Goal: Transaction & Acquisition: Purchase product/service

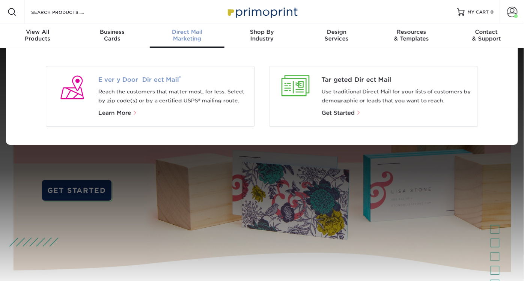
click at [166, 78] on span "Every Door Direct Mail ®" at bounding box center [173, 79] width 150 height 9
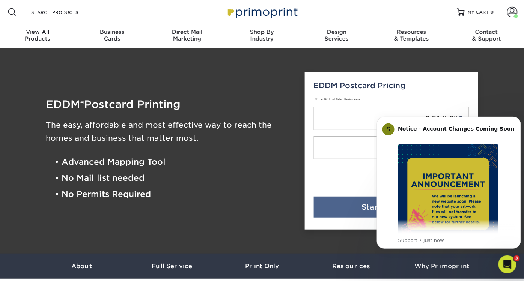
click at [275, 168] on li "• Advanced Mapping Tool" at bounding box center [174, 162] width 239 height 16
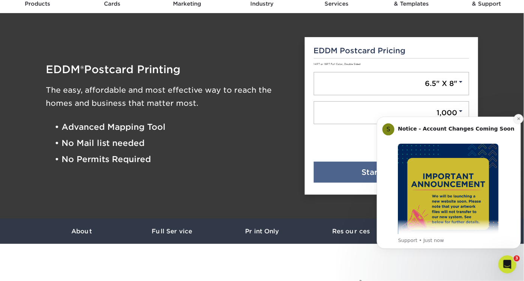
click at [516, 118] on icon "Dismiss notification" at bounding box center [518, 118] width 4 height 4
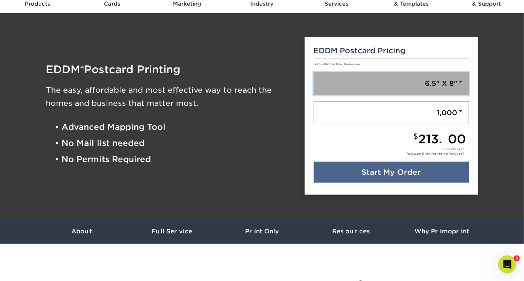
click at [413, 88] on link "6.5" X 8"" at bounding box center [392, 83] width 156 height 23
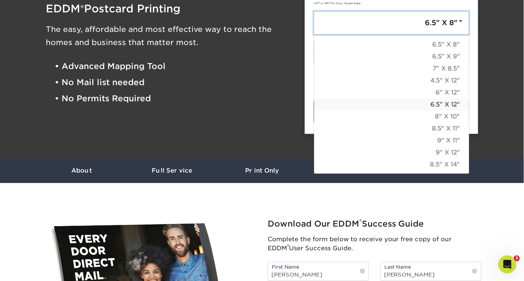
scroll to position [96, 0]
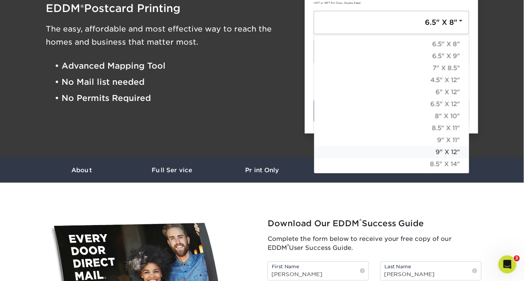
click at [444, 152] on link "9" X 12"" at bounding box center [391, 152] width 155 height 12
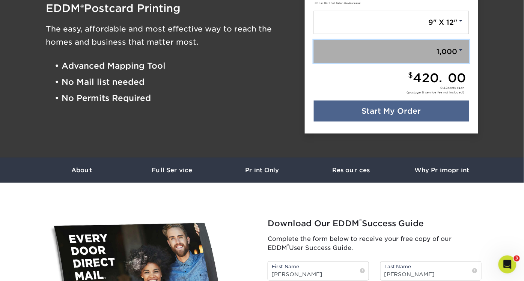
click at [461, 49] on span at bounding box center [460, 50] width 7 height 7
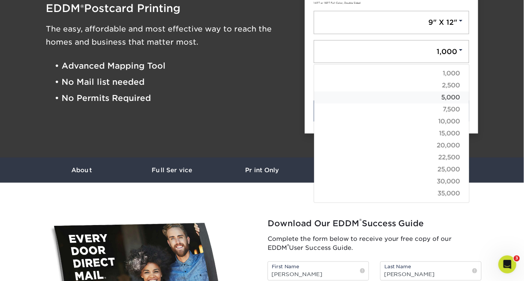
click at [451, 95] on link "5,000" at bounding box center [391, 98] width 155 height 12
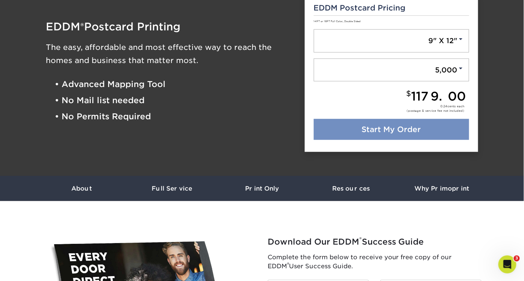
scroll to position [77, 0]
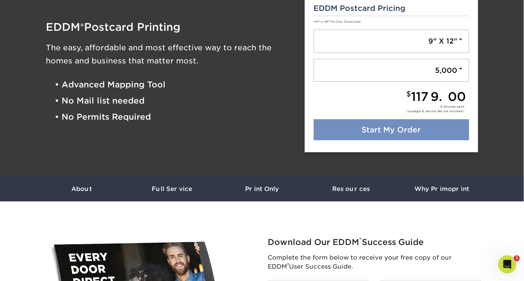
click at [394, 126] on link "Start My Order" at bounding box center [392, 129] width 156 height 21
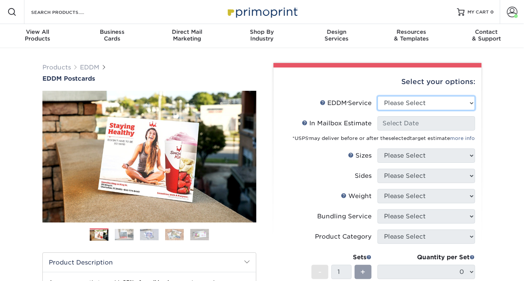
click at [464, 102] on select "Please Select Full Service Print Only" at bounding box center [426, 103] width 98 height 14
select select "full_service"
click at [377, 96] on select "Please Select Full Service Print Only" at bounding box center [426, 103] width 98 height 14
select select "-1"
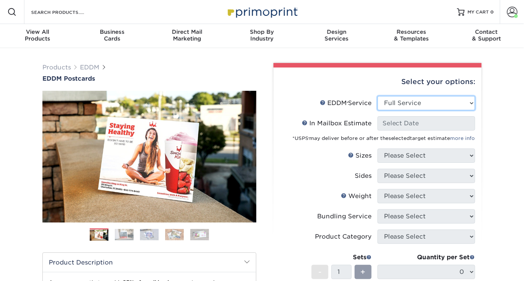
select select "-1"
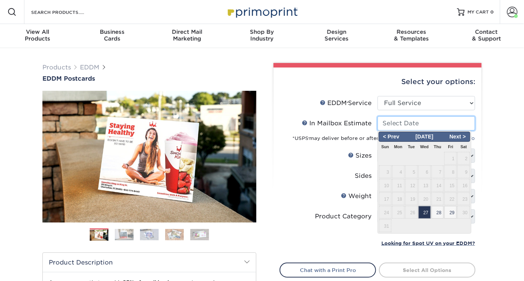
click at [439, 123] on input "In Mailbox Estimate Help In Mailbox Estimate" at bounding box center [426, 123] width 98 height 14
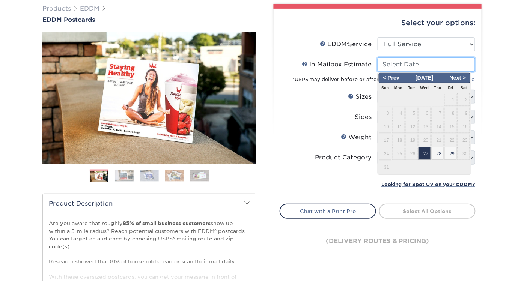
scroll to position [62, 0]
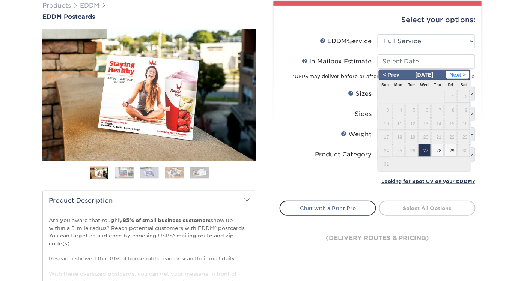
click at [464, 73] on span "Next >" at bounding box center [457, 75] width 23 height 8
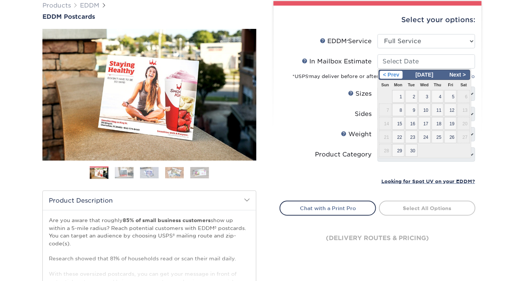
click at [382, 76] on span "< Prev" at bounding box center [391, 75] width 23 height 8
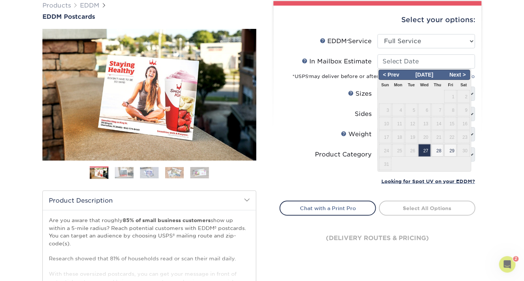
scroll to position [0, 0]
click at [460, 73] on span "Next >" at bounding box center [457, 75] width 23 height 8
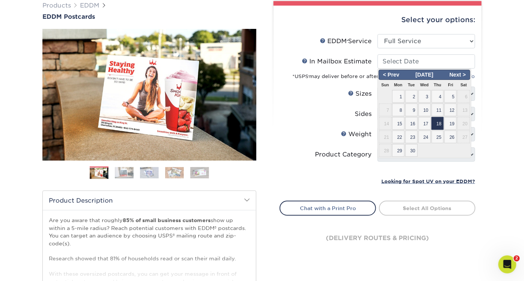
click at [438, 123] on span "18" at bounding box center [437, 123] width 12 height 13
type input "2025-09-18"
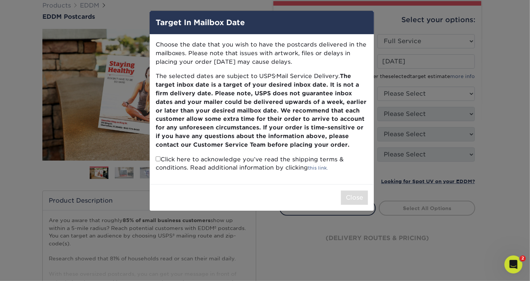
click at [296, 21] on h4 "Target In Mailbox Date" at bounding box center [262, 22] width 212 height 11
click at [158, 159] on div "Target In Mailbox Date Choose the date that you wish to have the postcards deli…" at bounding box center [261, 111] width 225 height 201
click at [158, 159] on input "checkbox" at bounding box center [158, 158] width 5 height 5
checkbox input "true"
click at [363, 197] on button "Close" at bounding box center [354, 198] width 27 height 14
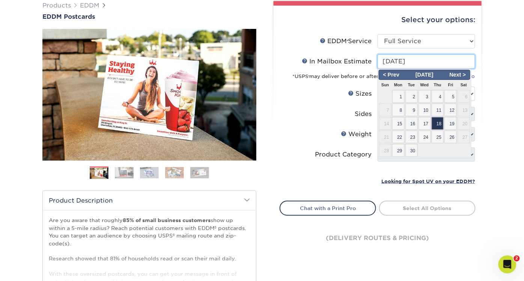
click at [450, 59] on input "2025-09-18" at bounding box center [426, 61] width 98 height 14
click at [494, 115] on div "Products EDDM EDDM Postcards Previous Next" at bounding box center [262, 186] width 524 height 401
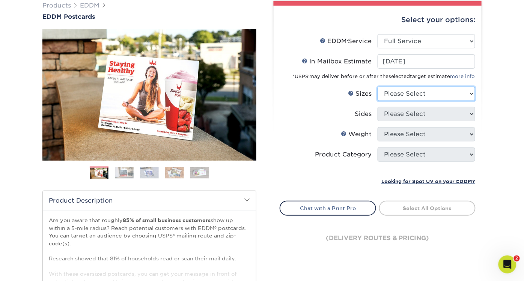
click at [437, 93] on select "Please Select 4.5" x 12" 6" x 12" 6.5" x 8" 6.5" x 9" 6.5" x 12" 7" x 8.5" 8" x…" at bounding box center [426, 94] width 98 height 14
select select "9.00x12.00"
click at [377, 87] on select "Please Select 4.5" x 12" 6" x 12" 6.5" x 8" 6.5" x 9" 6.5" x 12" 7" x 8.5" 8" x…" at bounding box center [426, 94] width 98 height 14
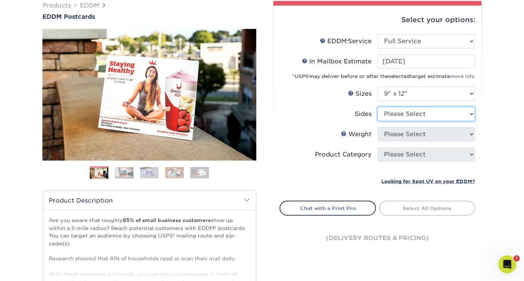
click at [439, 114] on select "Please Select Print Both Sides Print Front Only" at bounding box center [426, 114] width 98 height 14
select select "13abbda7-1d64-4f25-8bb2-c179b224825d"
click at [377, 107] on select "Please Select Print Both Sides Print Front Only" at bounding box center [426, 114] width 98 height 14
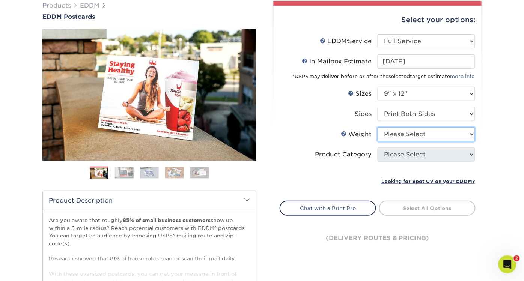
click at [437, 134] on select "Please Select 16PT 14PT" at bounding box center [426, 134] width 98 height 14
select select "16PT"
click at [377, 127] on select "Please Select 16PT 14PT" at bounding box center [426, 134] width 98 height 14
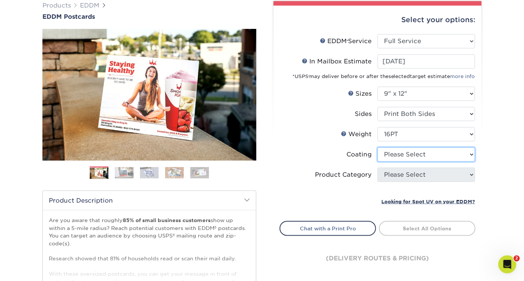
click at [432, 154] on select at bounding box center [426, 154] width 98 height 14
select select "ae367451-b2b8-45df-a344-0f05b6a12993"
click at [377, 147] on select at bounding box center [426, 154] width 98 height 14
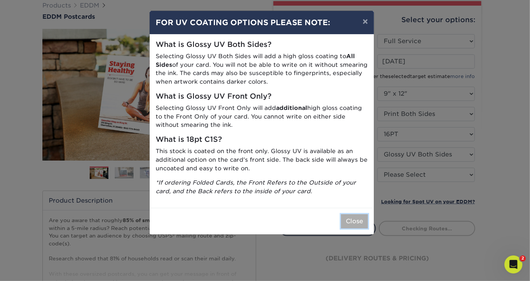
click at [356, 220] on button "Close" at bounding box center [354, 221] width 27 height 14
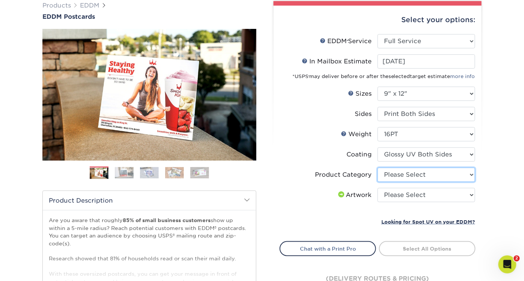
click at [451, 176] on select "Please Select Sell Sheets" at bounding box center [426, 175] width 98 height 14
click at [448, 172] on select "Please Select Sell Sheets" at bounding box center [426, 175] width 98 height 14
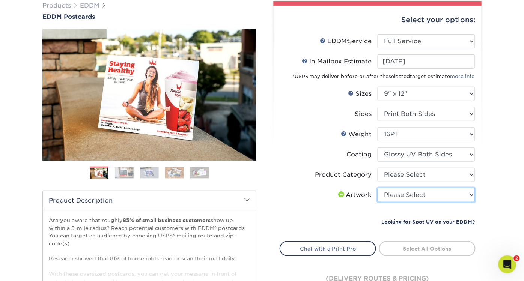
click at [452, 195] on select "Please Select I will upload files I need a design - $150" at bounding box center [426, 195] width 98 height 14
select select "upload"
click at [377, 188] on select "Please Select I will upload files I need a design - $150" at bounding box center [426, 195] width 98 height 14
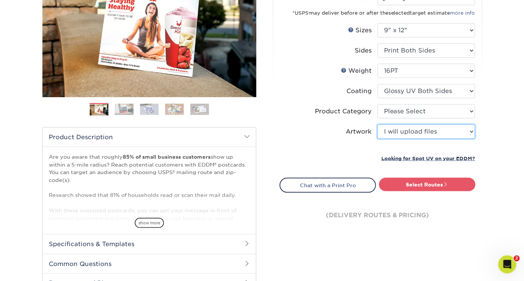
scroll to position [126, 0]
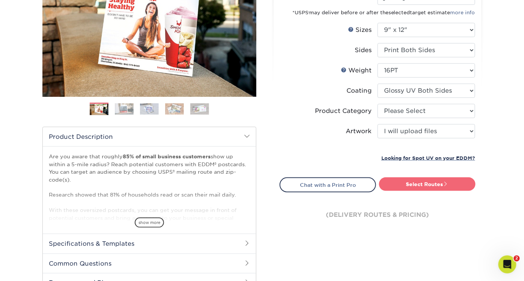
click at [440, 183] on link "Select Routes" at bounding box center [427, 184] width 96 height 14
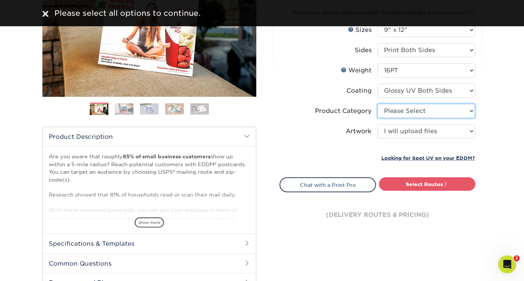
click at [437, 111] on select "Please Select Sell Sheets" at bounding box center [426, 111] width 98 height 14
select select "eddd4a87-9082-47bb-843b-3bca55f6c842"
click at [377, 104] on select "Please Select Sell Sheets" at bounding box center [426, 111] width 98 height 14
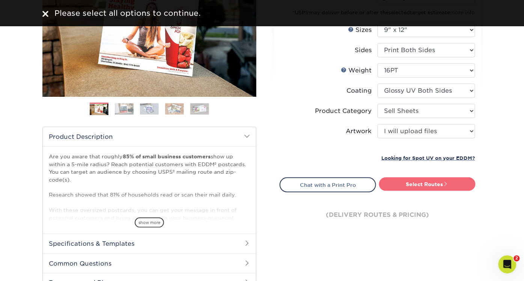
click at [437, 184] on link "Select Routes" at bounding box center [427, 184] width 96 height 14
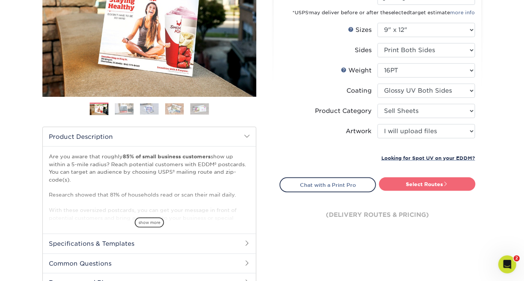
click at [429, 183] on link "Select Routes" at bounding box center [427, 184] width 96 height 14
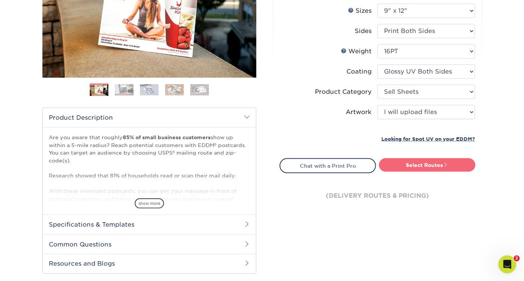
scroll to position [145, 0]
click at [436, 163] on link "Select Routes" at bounding box center [427, 165] width 96 height 14
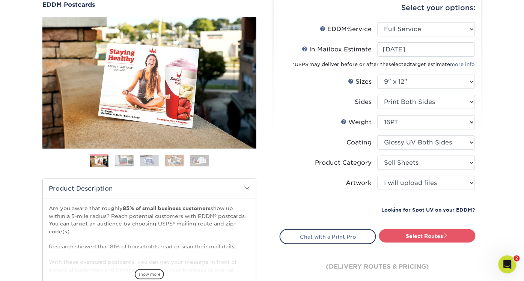
scroll to position [113, 0]
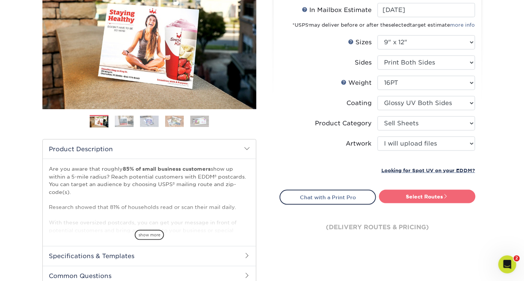
click at [425, 195] on link "Select Routes" at bounding box center [427, 197] width 96 height 14
click at [436, 192] on link "Select Routes" at bounding box center [427, 197] width 96 height 14
click at [454, 194] on link "Select Routes" at bounding box center [427, 197] width 96 height 14
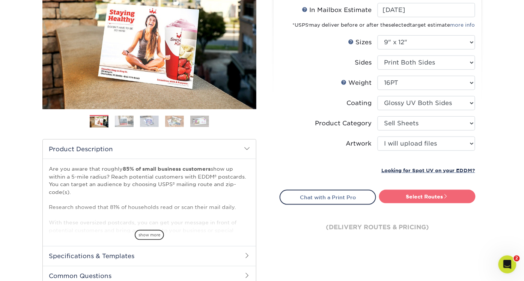
click at [454, 194] on link "Select Routes" at bounding box center [427, 197] width 96 height 14
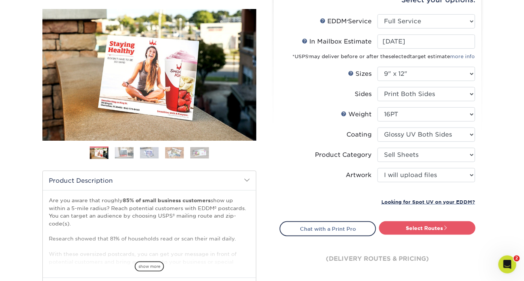
scroll to position [81, 0]
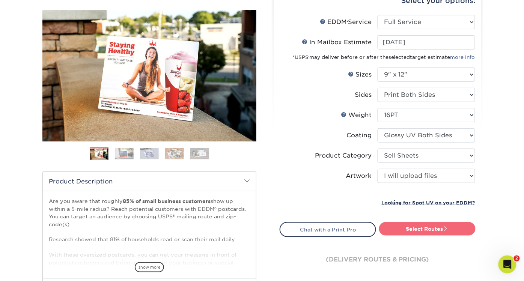
click at [427, 229] on link "Select Routes" at bounding box center [427, 229] width 96 height 14
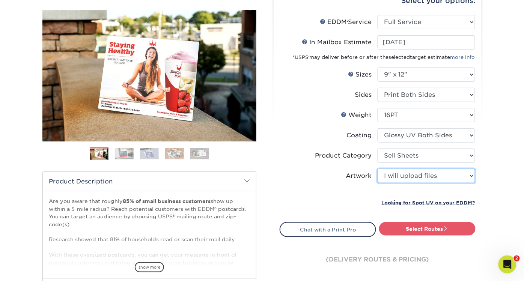
click at [451, 174] on select "Please Select I will upload files I need a design - $150" at bounding box center [426, 176] width 98 height 14
click at [377, 169] on select "Please Select I will upload files I need a design - $150" at bounding box center [426, 176] width 98 height 14
click at [443, 155] on select "Please Select Sell Sheets" at bounding box center [426, 156] width 98 height 14
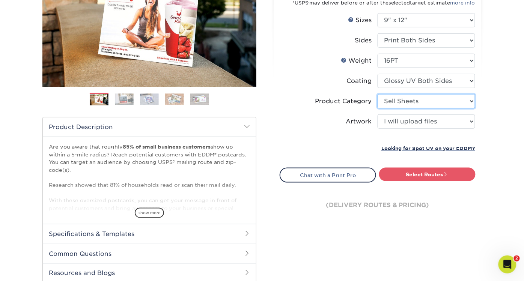
scroll to position [136, 0]
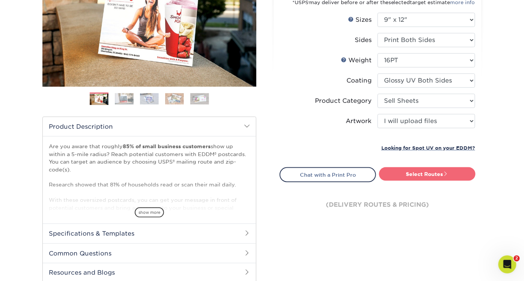
click at [461, 171] on link "Select Routes" at bounding box center [427, 174] width 96 height 14
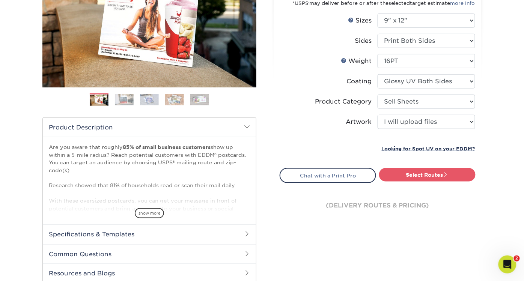
scroll to position [0, 0]
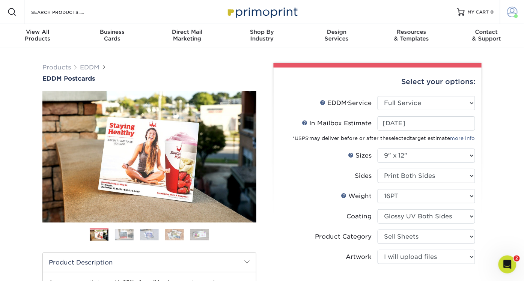
click at [511, 12] on span at bounding box center [512, 12] width 11 height 11
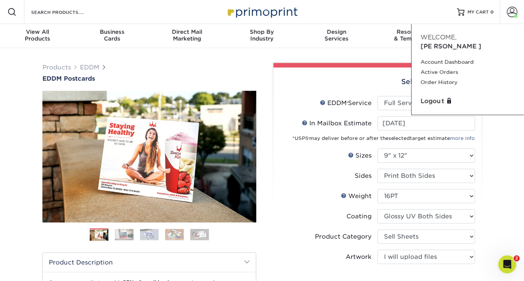
click at [497, 168] on div "Products EDDM EDDM Postcards Previous Next" at bounding box center [262, 248] width 524 height 401
